Goal: Transaction & Acquisition: Obtain resource

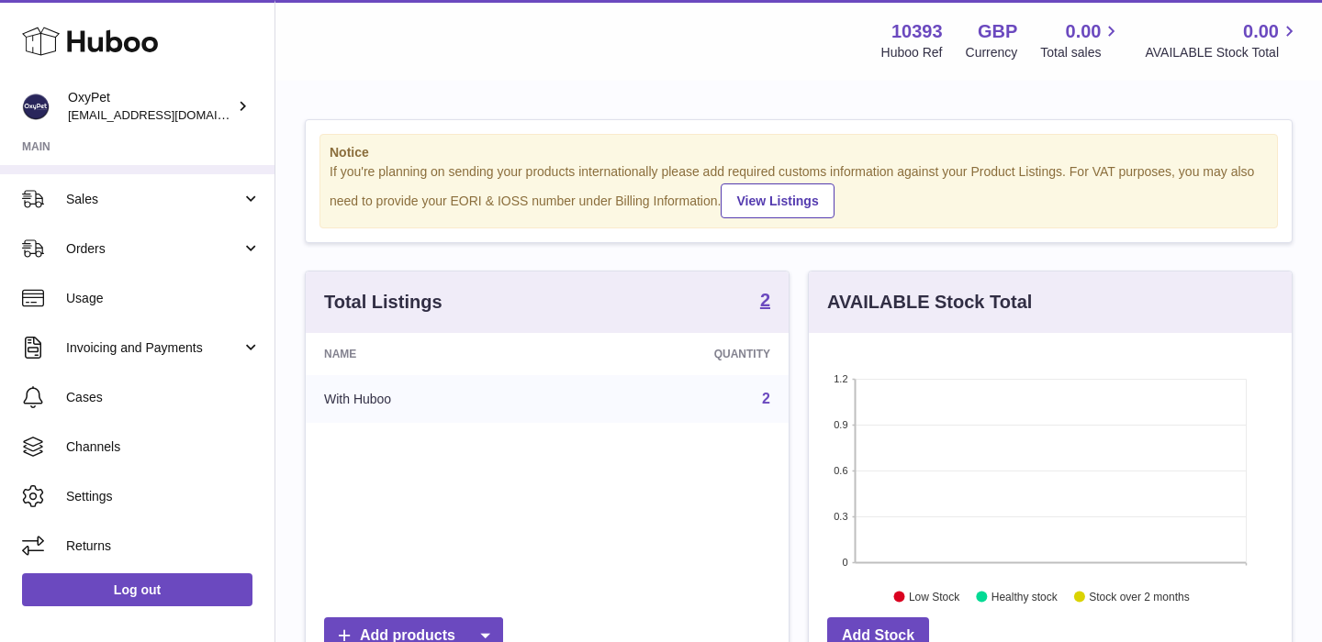
scroll to position [141, 0]
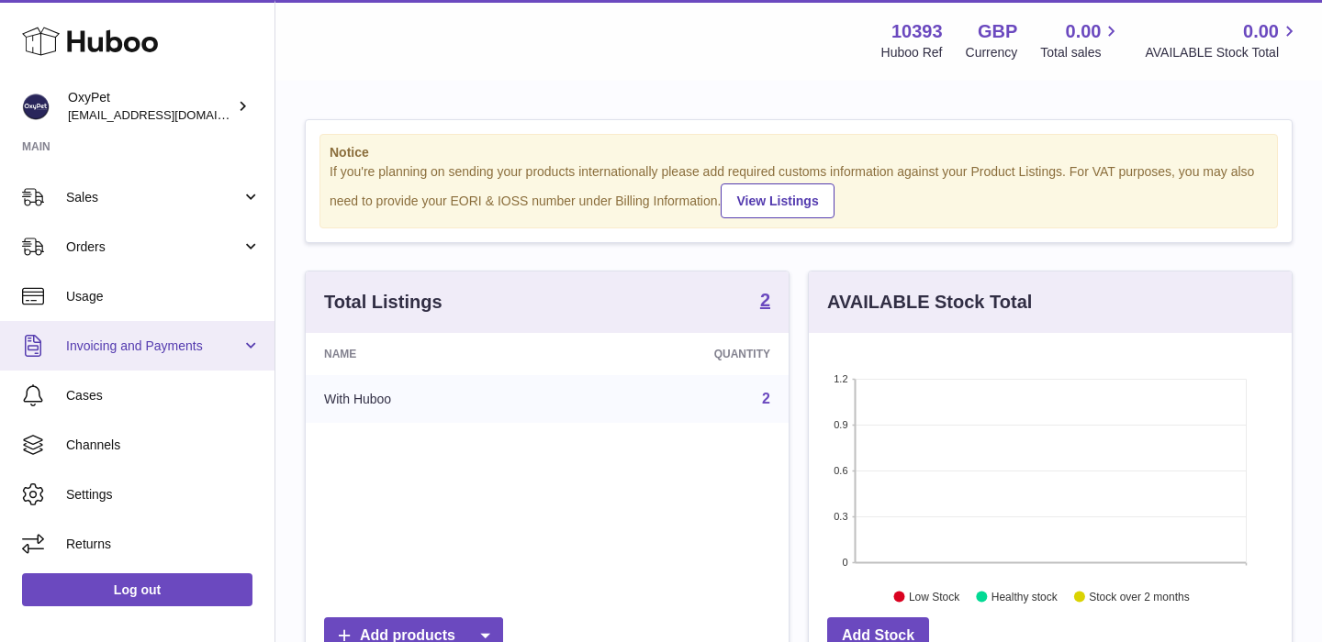
click at [211, 354] on span "Invoicing and Payments" at bounding box center [153, 346] width 175 height 17
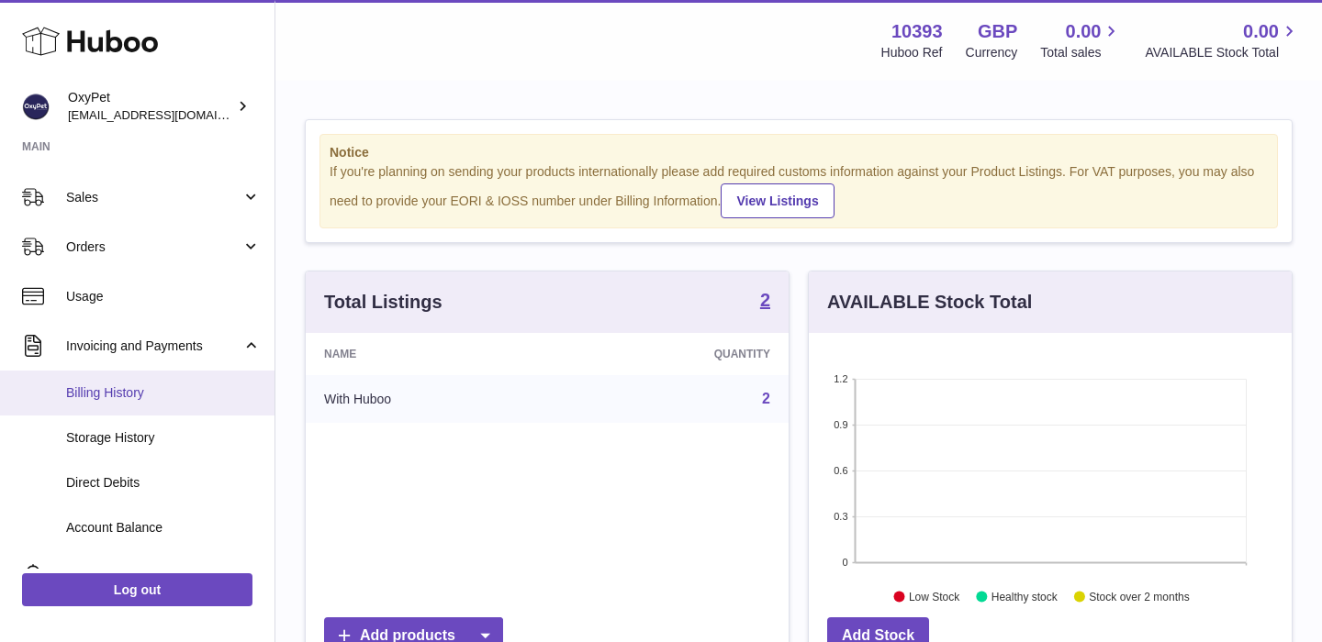
click at [153, 391] on span "Billing History" at bounding box center [163, 393] width 195 height 17
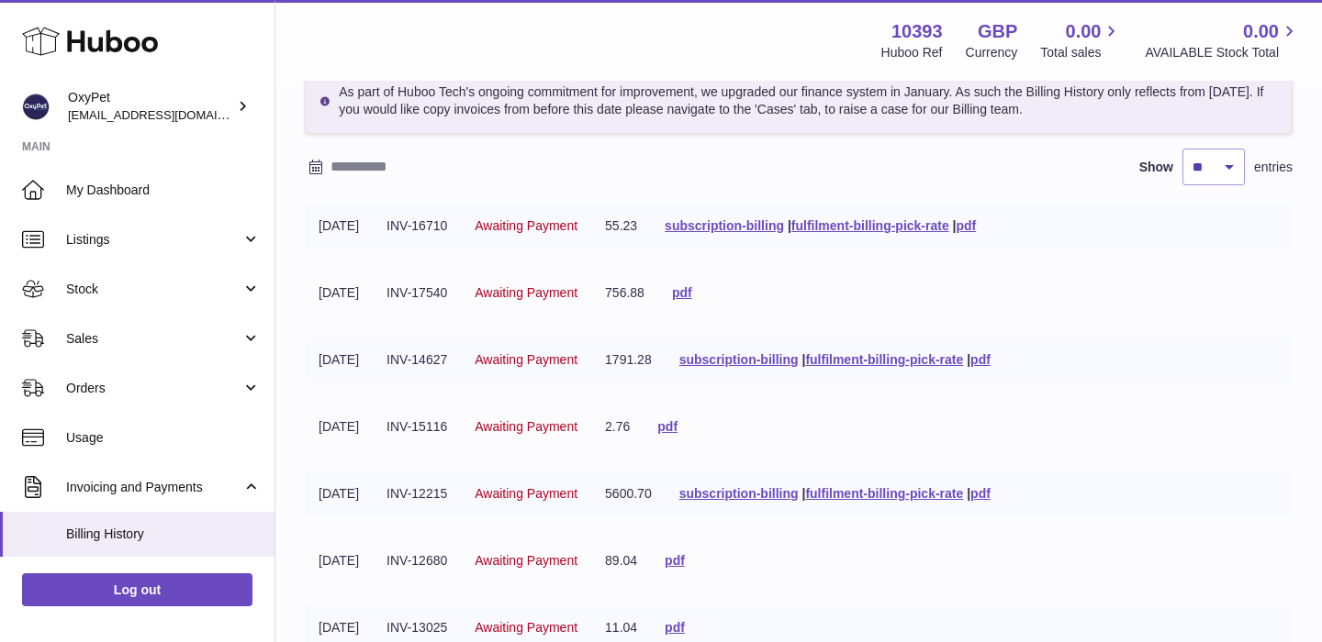
scroll to position [110, 0]
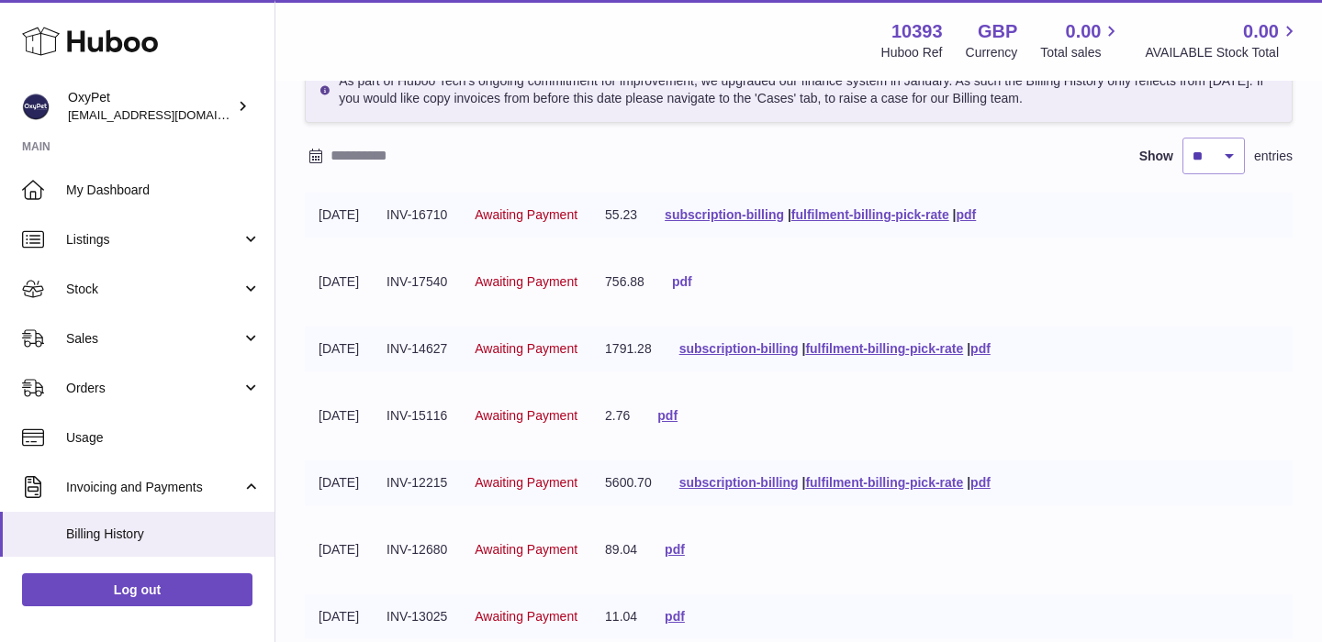
click at [692, 283] on link "pdf" at bounding box center [682, 281] width 20 height 15
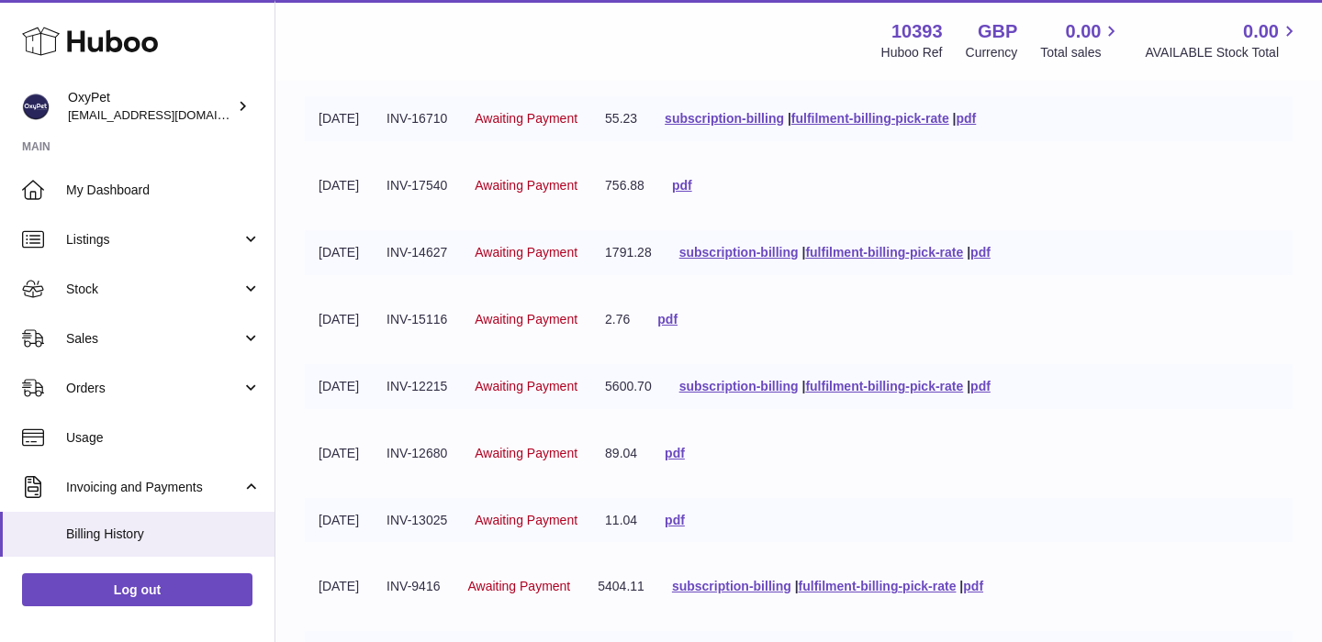
scroll to position [232, 0]
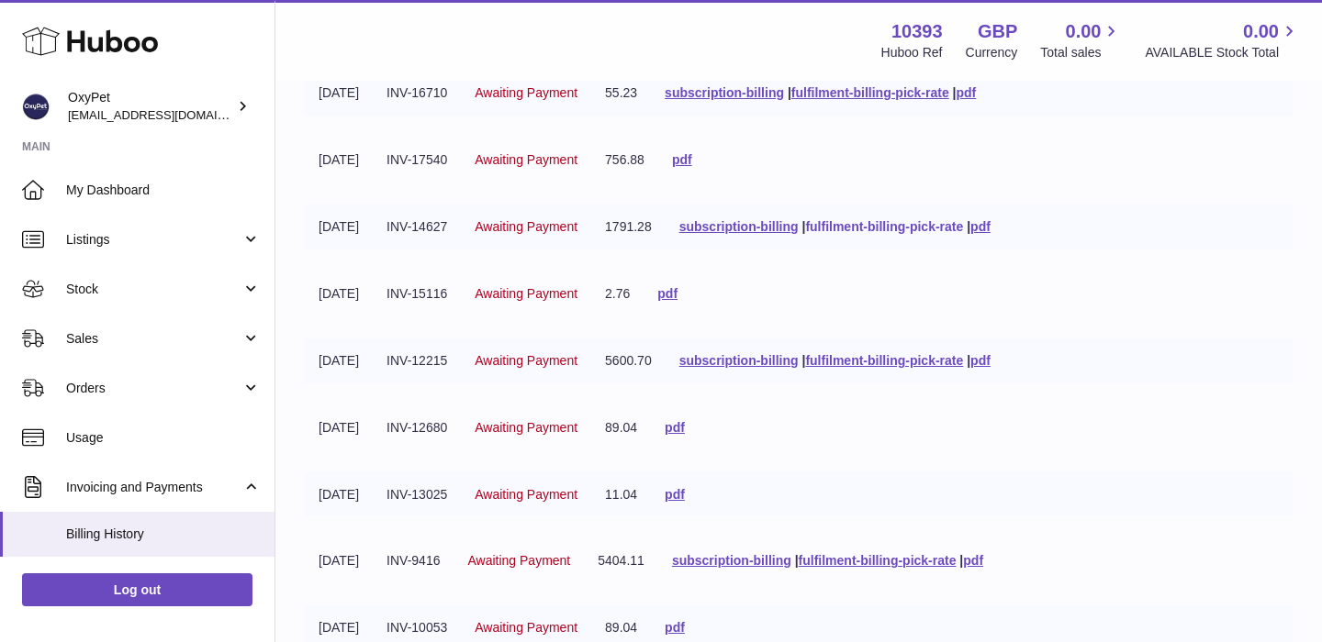
click at [915, 229] on link "fulfilment-billing-pick-rate" at bounding box center [884, 226] width 158 height 15
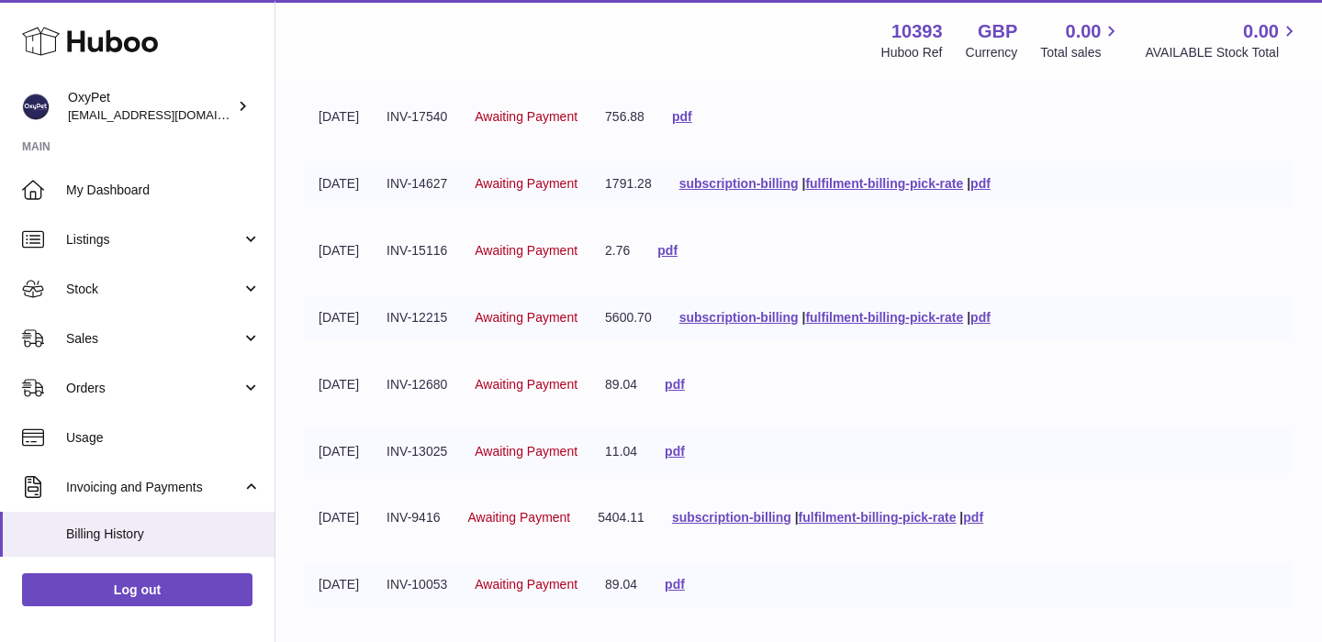
scroll to position [306, 0]
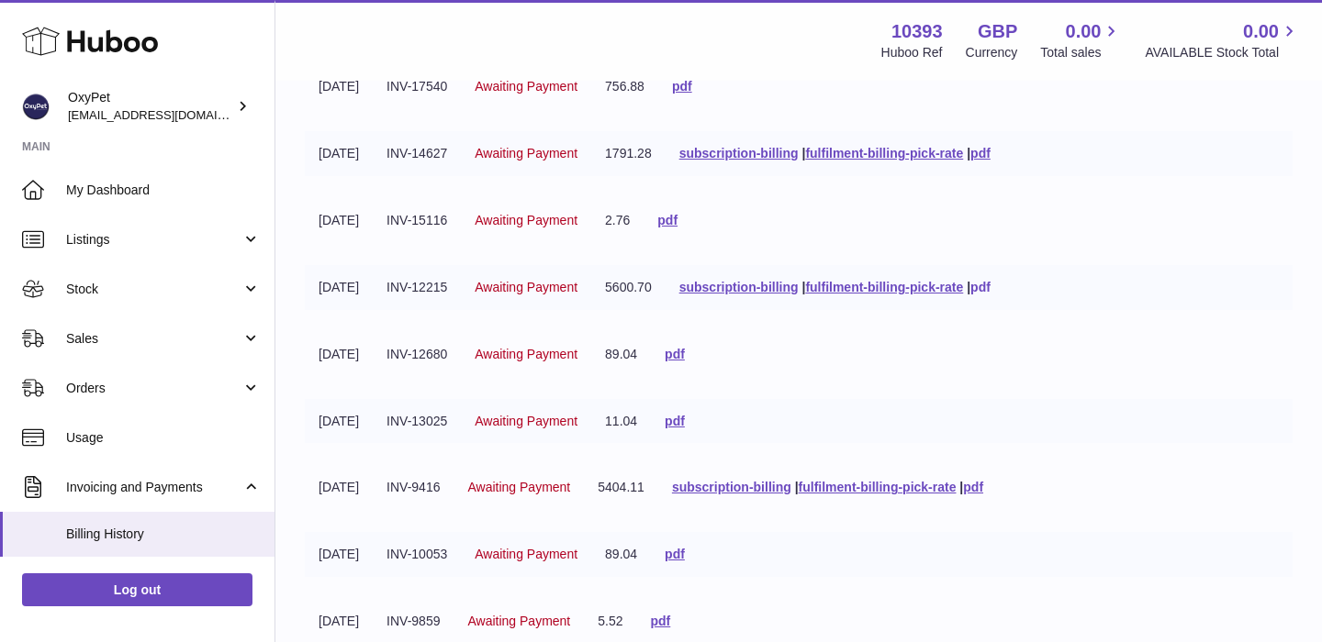
click at [990, 289] on link "pdf" at bounding box center [980, 287] width 20 height 15
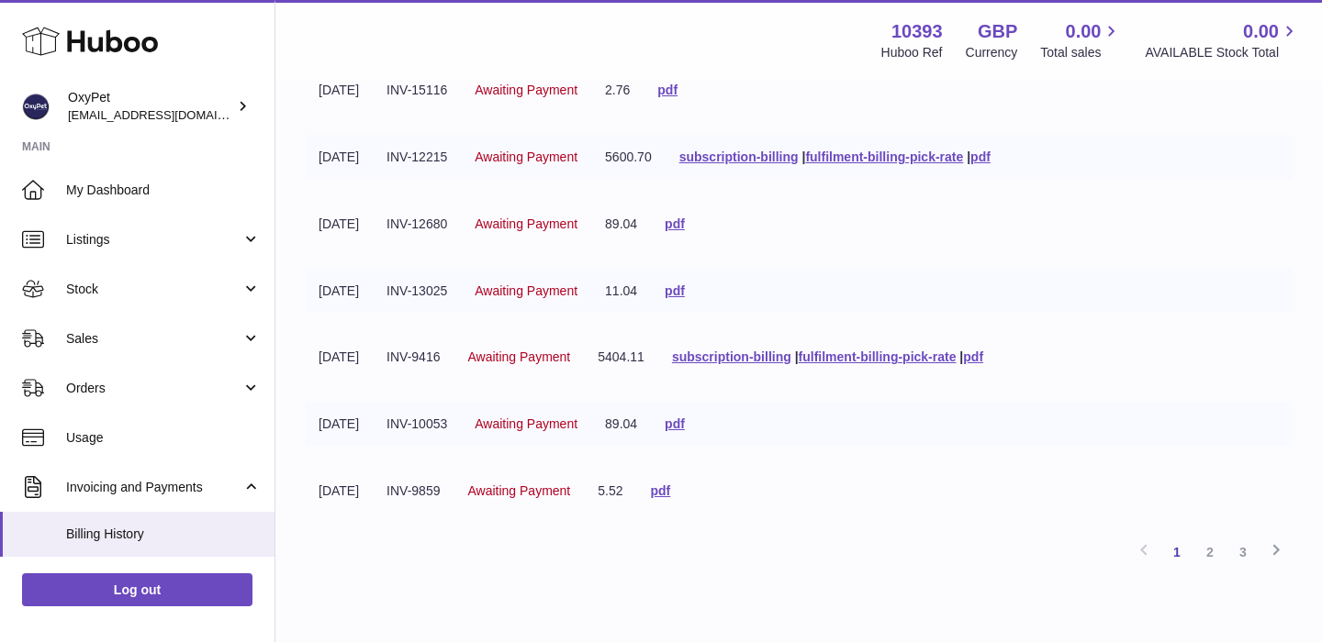
scroll to position [440, 0]
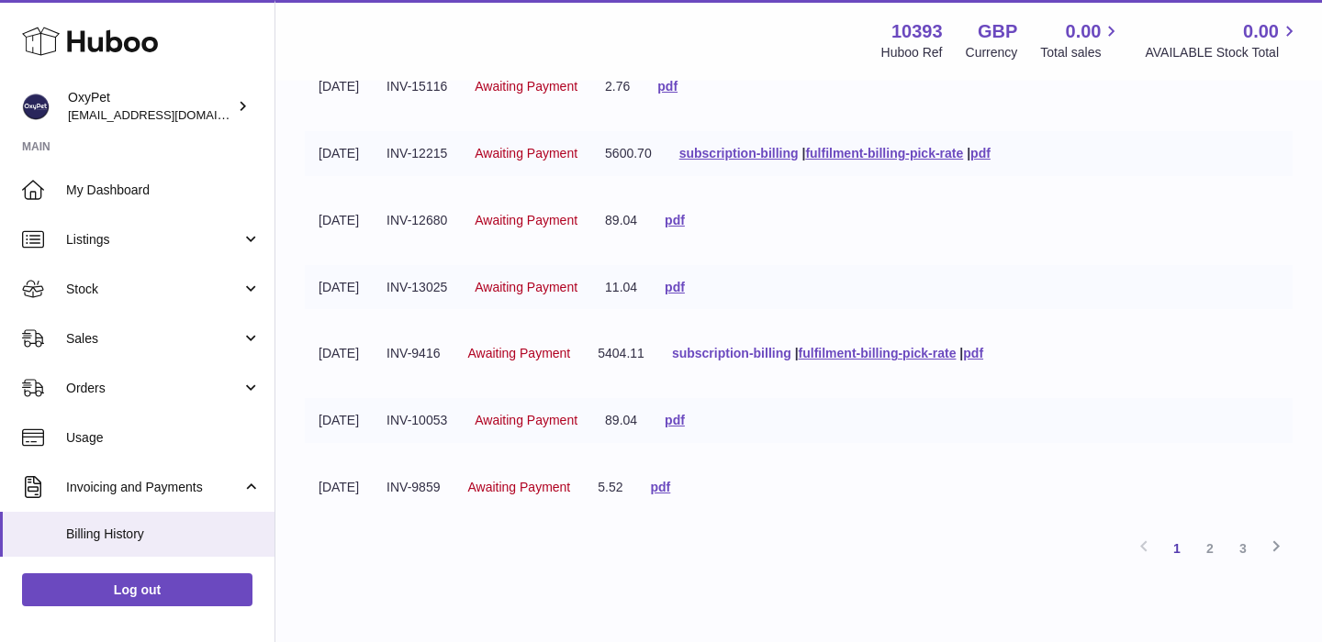
click at [745, 357] on link "subscription-billing" at bounding box center [731, 353] width 119 height 15
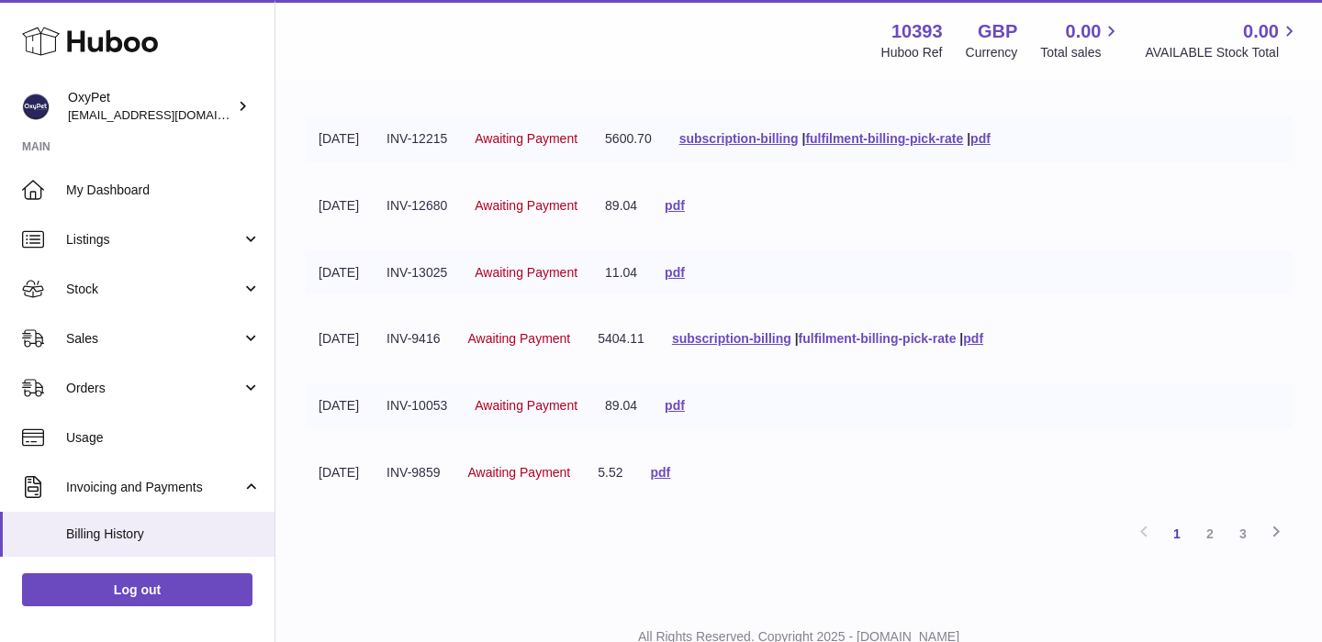
scroll to position [521, 0]
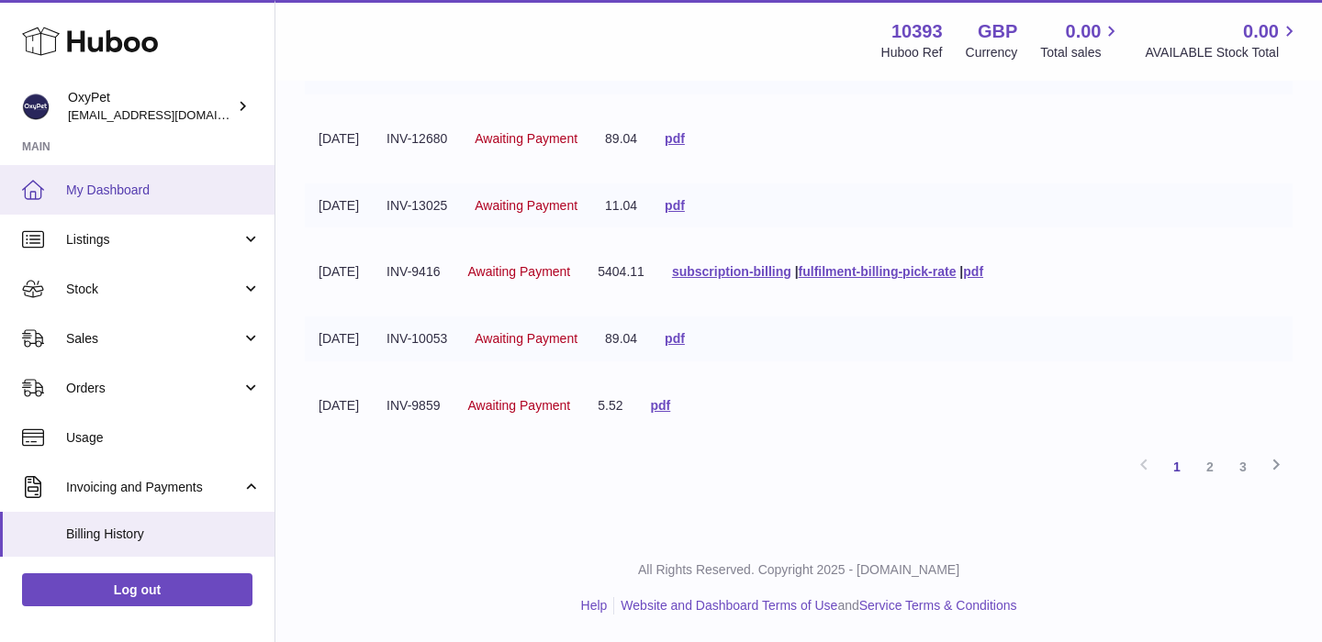
click at [95, 186] on span "My Dashboard" at bounding box center [163, 190] width 195 height 17
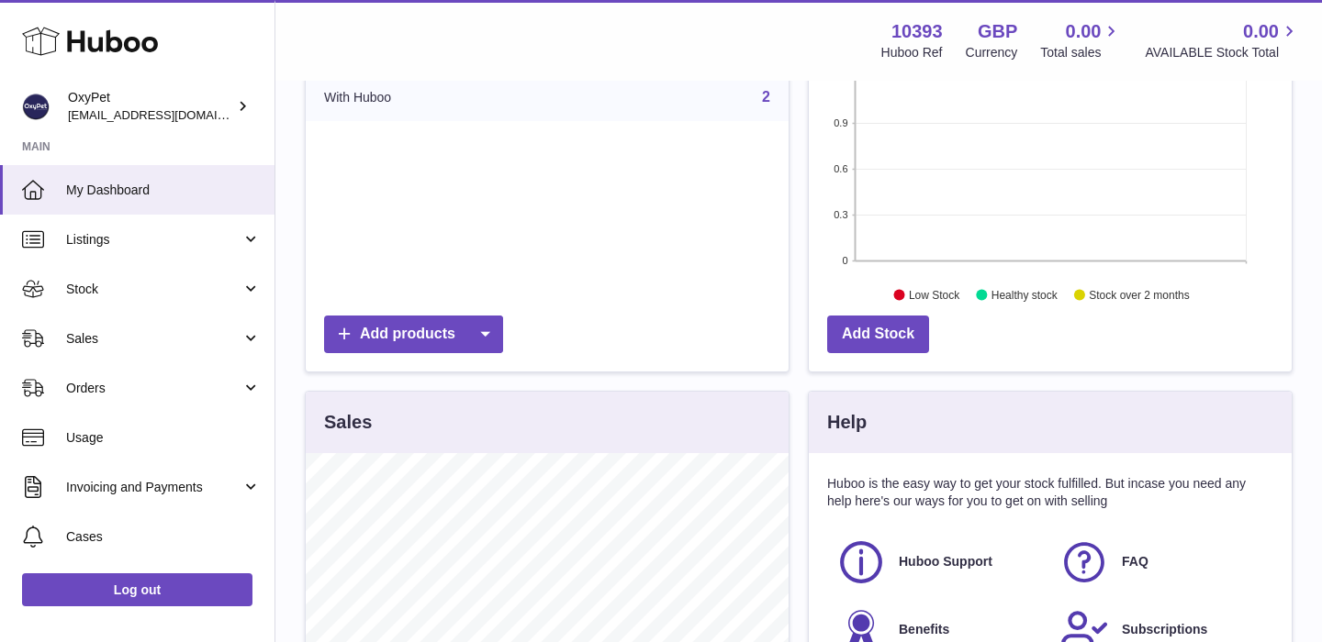
scroll to position [304, 0]
